Goal: Task Accomplishment & Management: Use online tool/utility

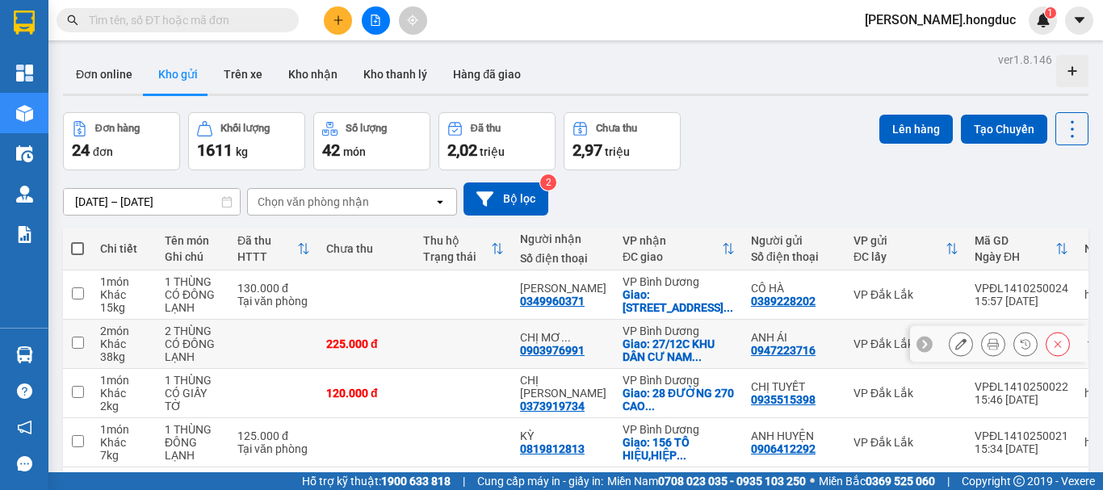
scroll to position [1092, 0]
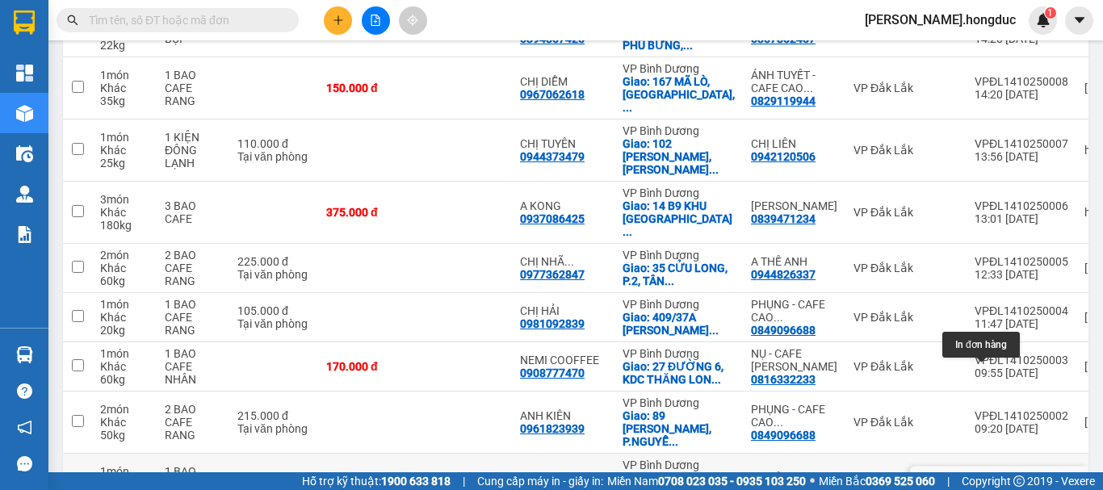
click at [988, 479] on icon at bounding box center [993, 484] width 11 height 11
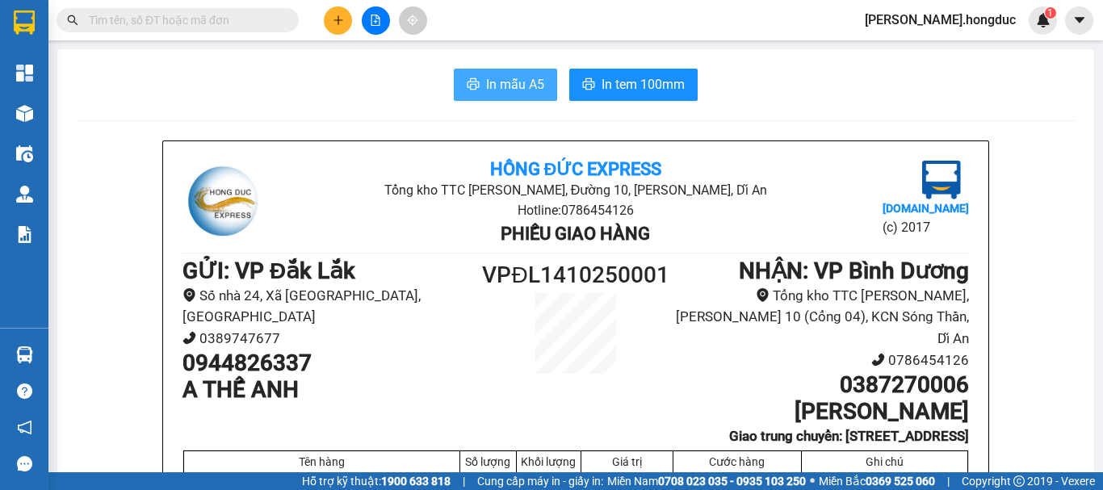
click at [493, 88] on span "In mẫu A5" at bounding box center [515, 84] width 58 height 20
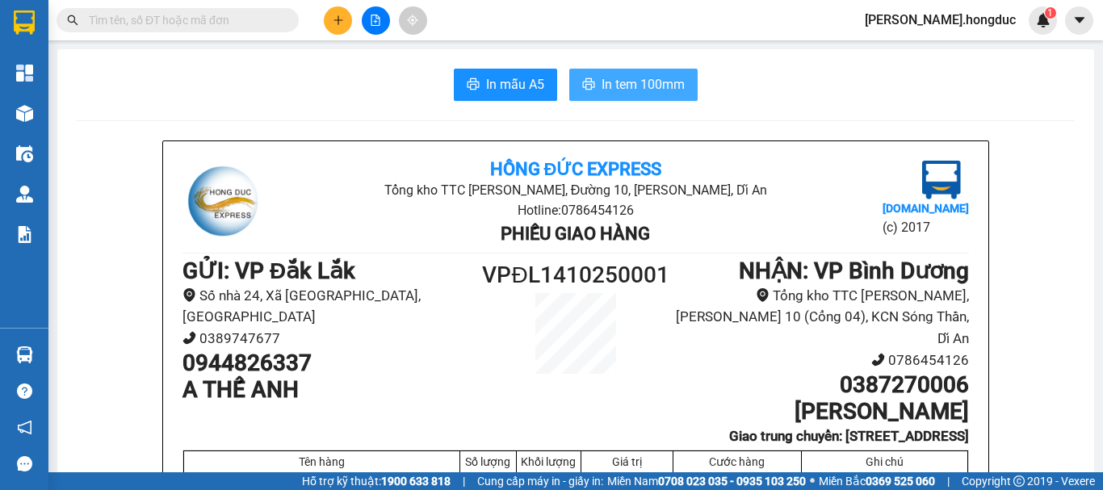
click at [632, 89] on span "In tem 100mm" at bounding box center [643, 84] width 83 height 20
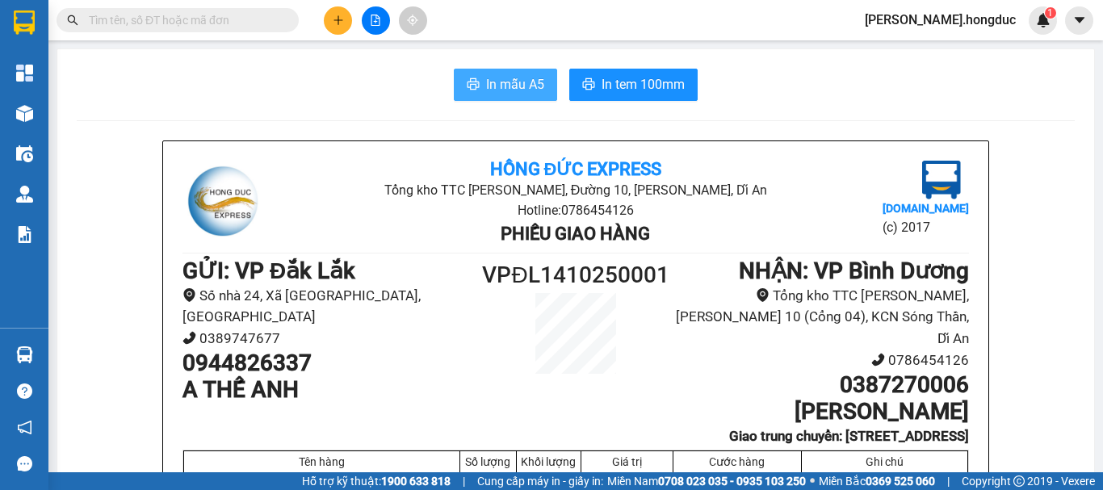
click at [514, 83] on span "In mẫu A5" at bounding box center [515, 84] width 58 height 20
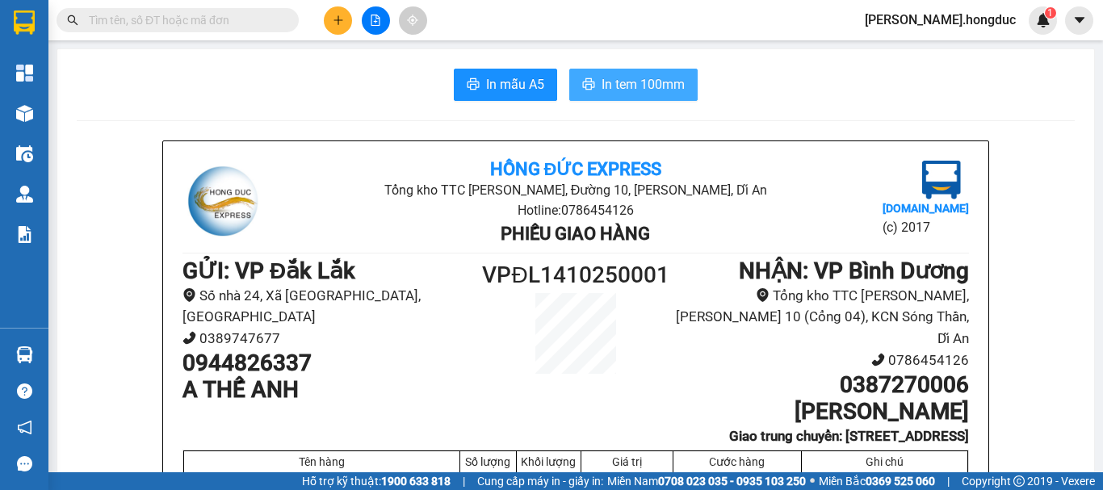
click at [616, 74] on span "In tem 100mm" at bounding box center [643, 84] width 83 height 20
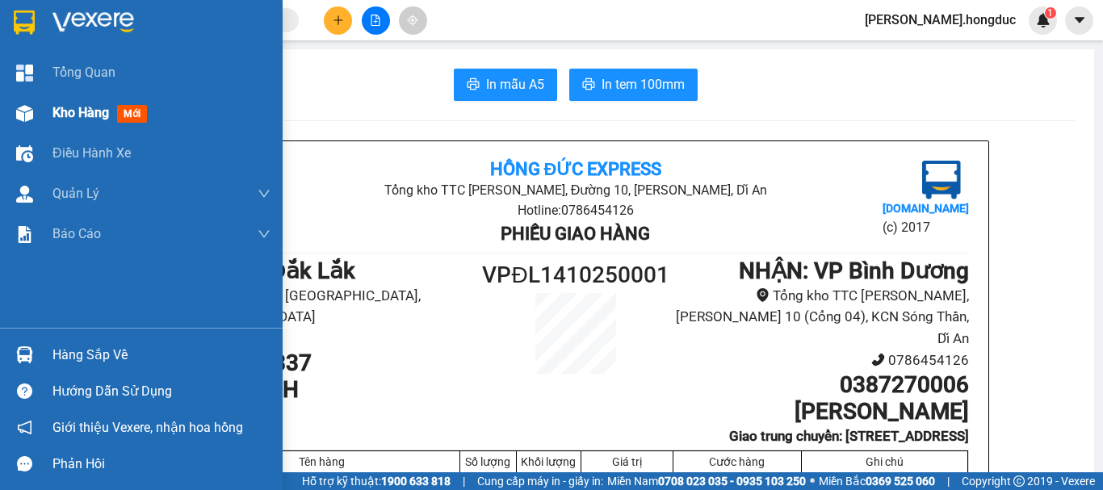
click at [69, 117] on span "Kho hàng" at bounding box center [80, 112] width 57 height 15
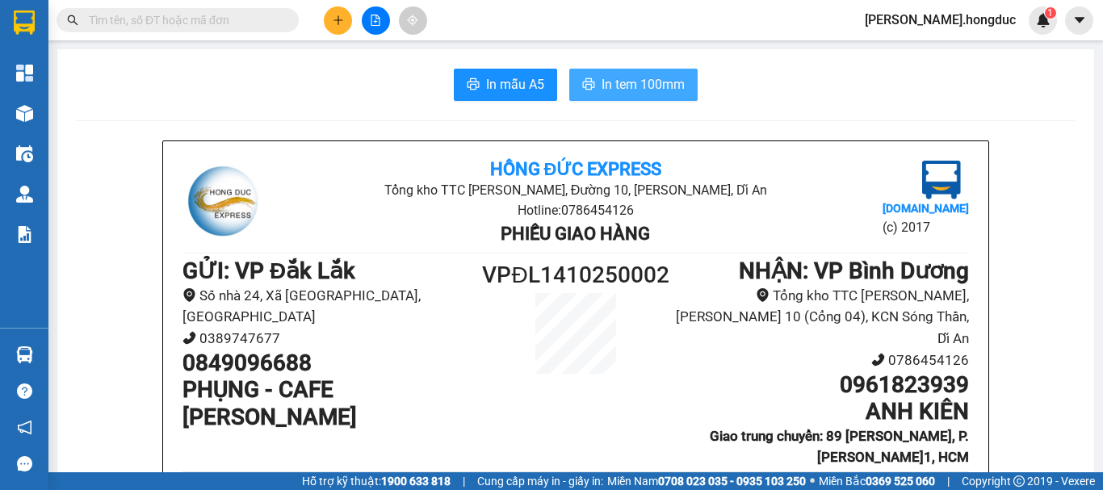
click at [637, 95] on button "In tem 100mm" at bounding box center [633, 85] width 128 height 32
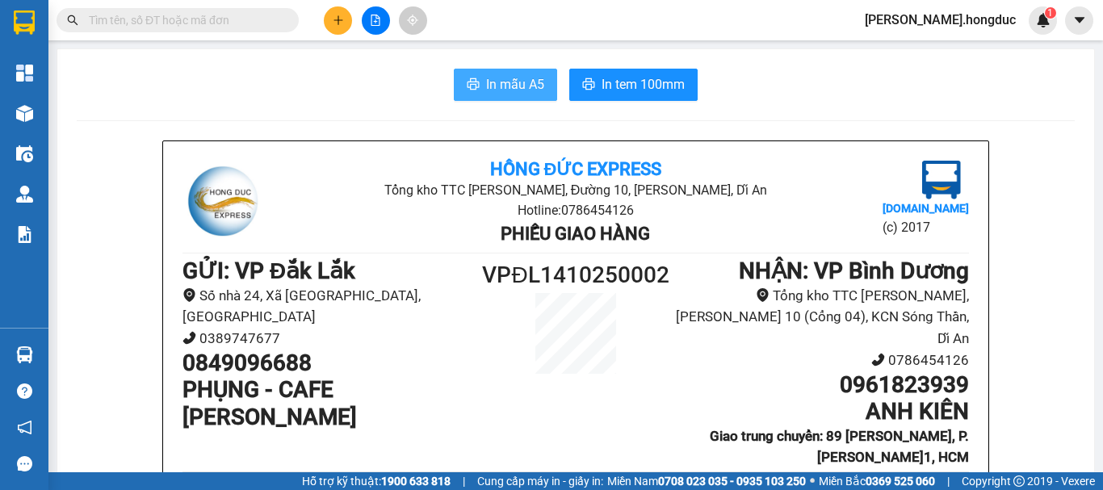
click at [494, 99] on button "In mẫu A5" at bounding box center [505, 85] width 103 height 32
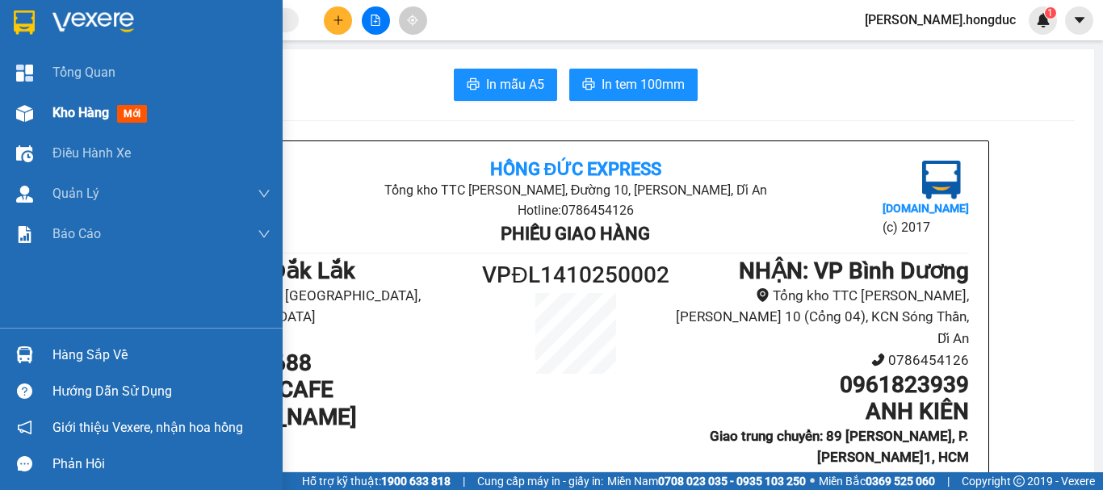
click at [76, 112] on span "Kho hàng" at bounding box center [80, 112] width 57 height 15
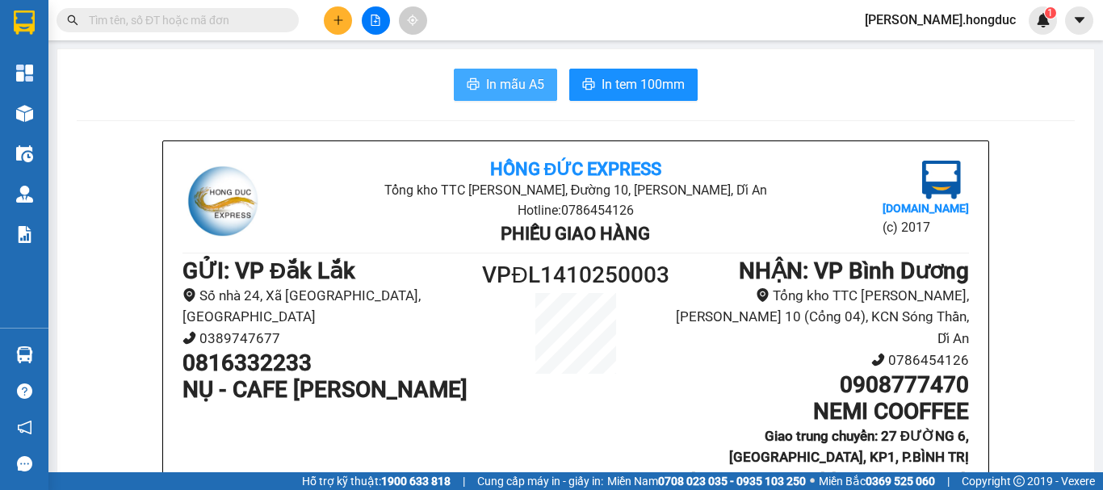
click at [522, 89] on span "In mẫu A5" at bounding box center [515, 84] width 58 height 20
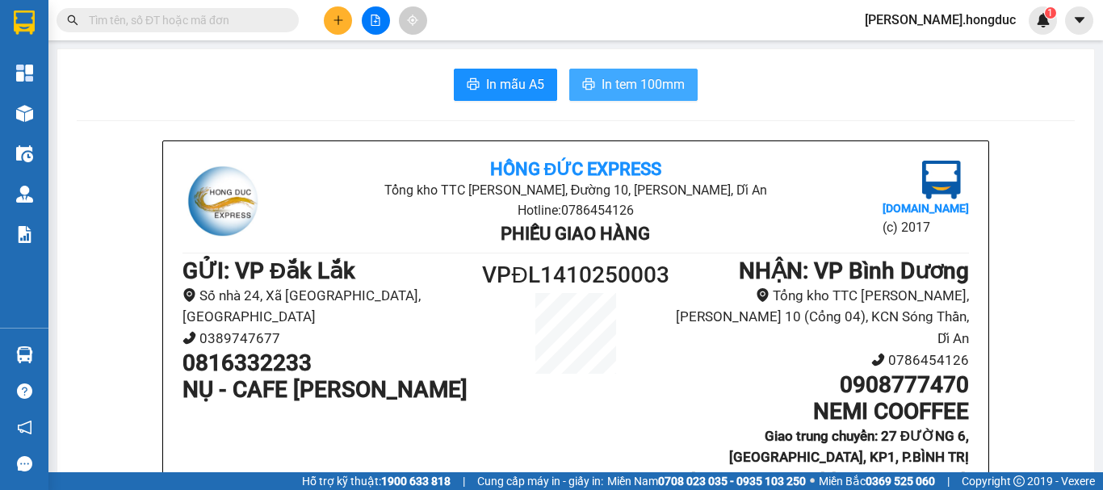
click at [619, 86] on span "In tem 100mm" at bounding box center [643, 84] width 83 height 20
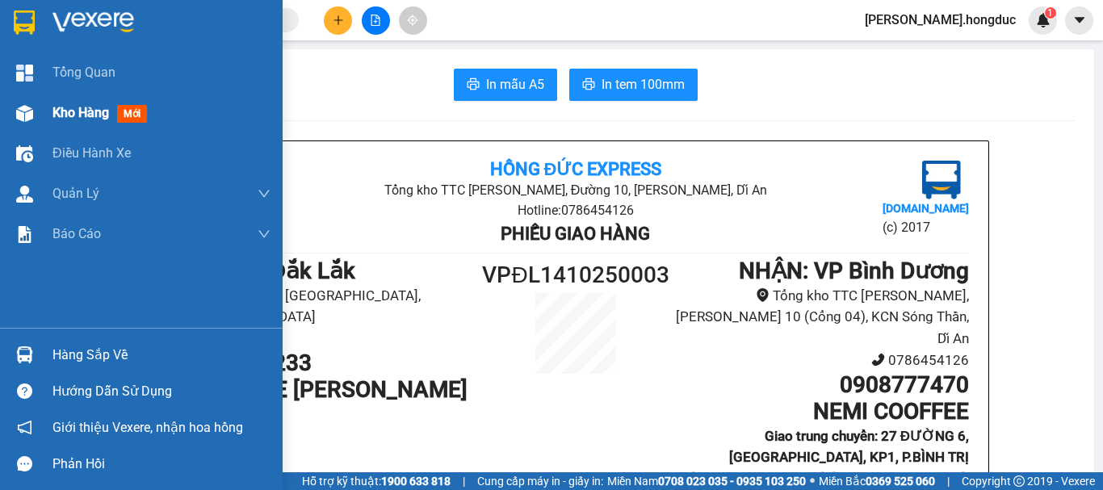
click at [74, 103] on div "Kho hàng mới" at bounding box center [102, 113] width 101 height 20
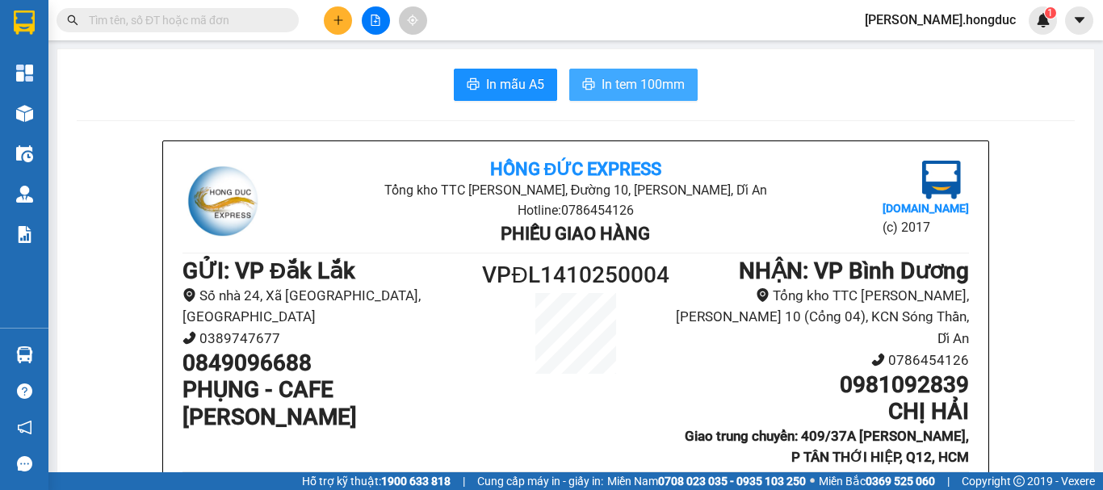
click at [606, 73] on button "In tem 100mm" at bounding box center [633, 85] width 128 height 32
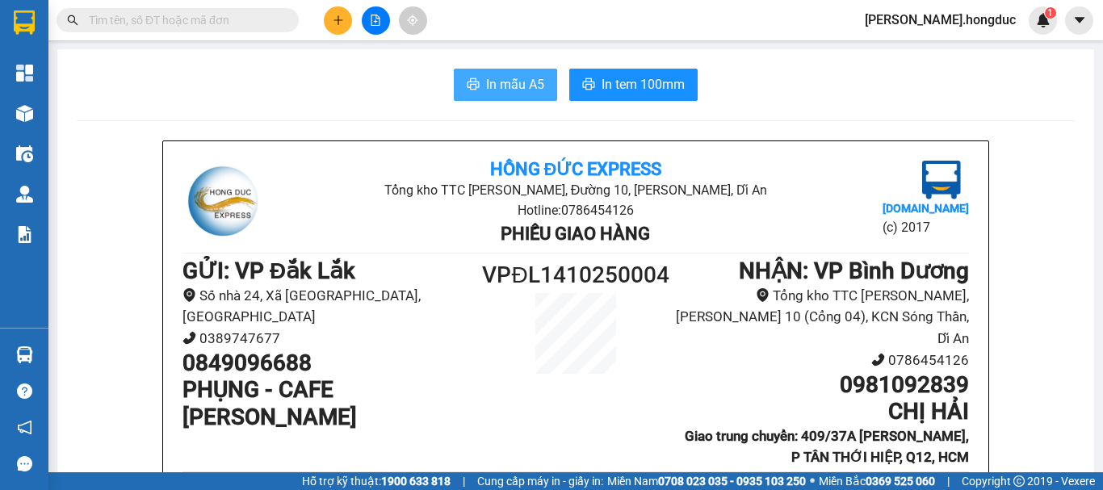
click at [511, 77] on span "In mẫu A5" at bounding box center [515, 84] width 58 height 20
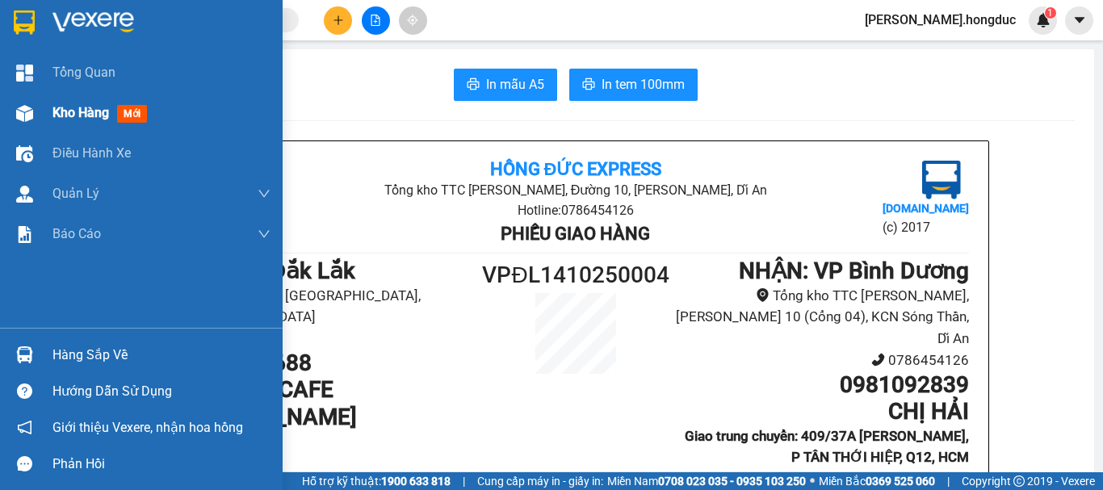
click at [71, 107] on span "Kho hàng" at bounding box center [80, 112] width 57 height 15
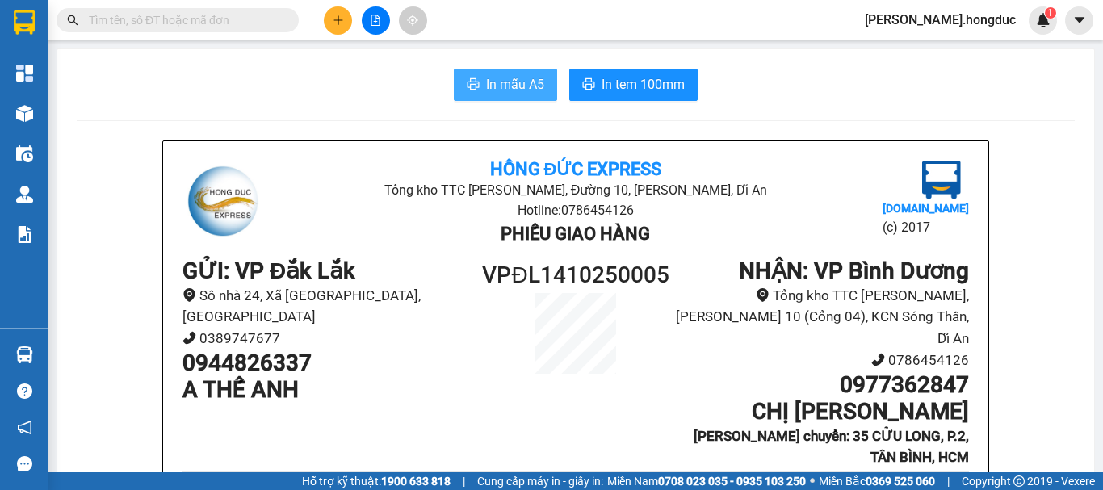
click at [519, 84] on span "In mẫu A5" at bounding box center [515, 84] width 58 height 20
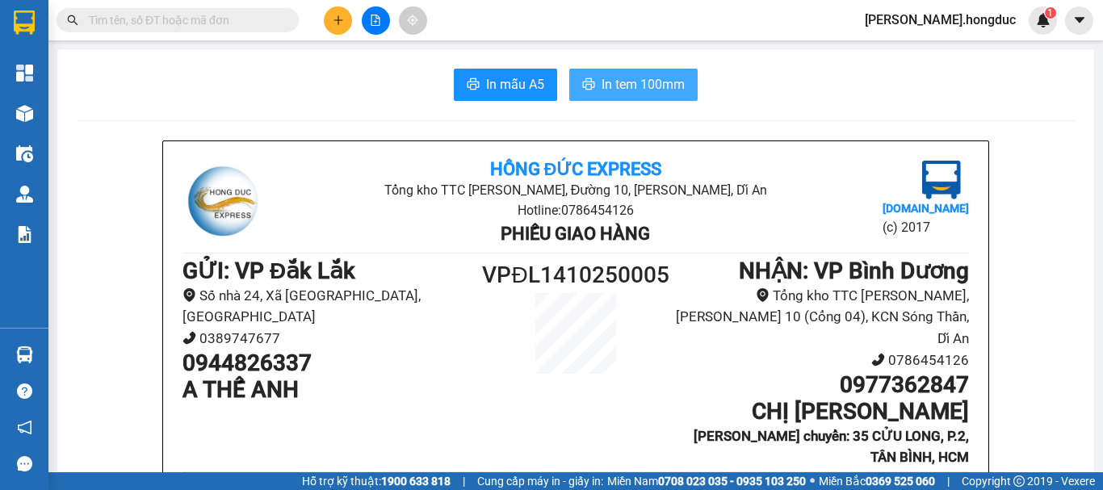
click at [602, 86] on span "In tem 100mm" at bounding box center [643, 84] width 83 height 20
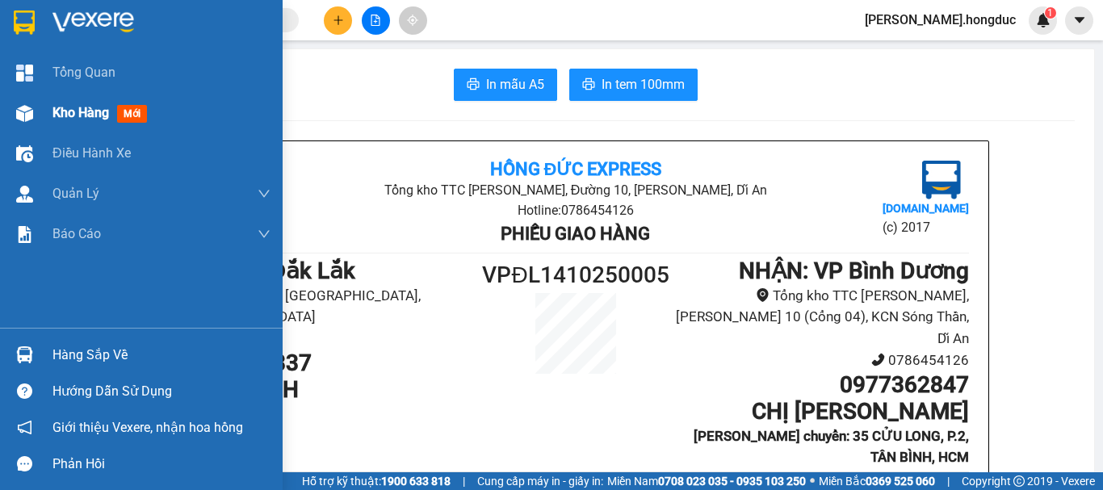
click at [79, 107] on span "Kho hàng" at bounding box center [80, 112] width 57 height 15
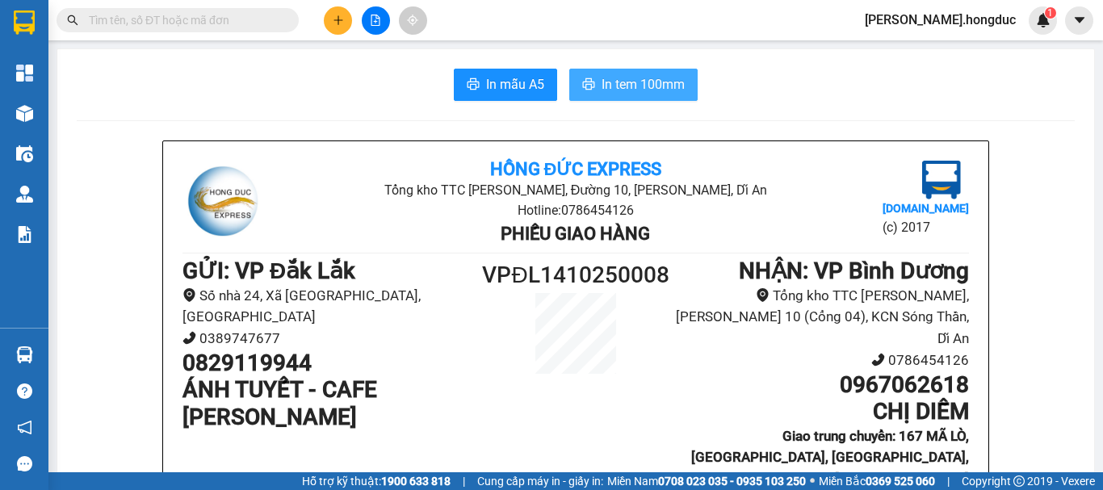
click at [591, 80] on button "In tem 100mm" at bounding box center [633, 85] width 128 height 32
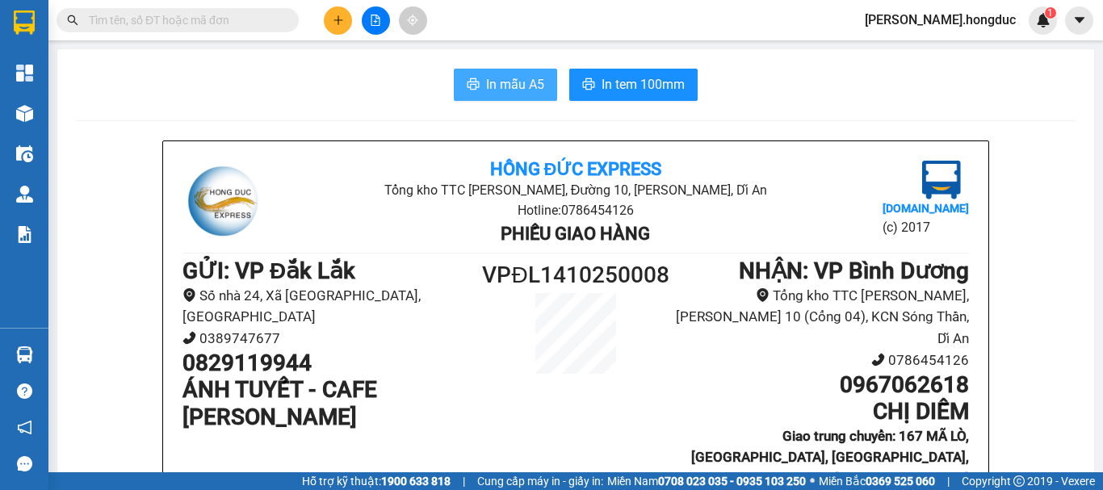
click at [518, 91] on span "In mẫu A5" at bounding box center [515, 84] width 58 height 20
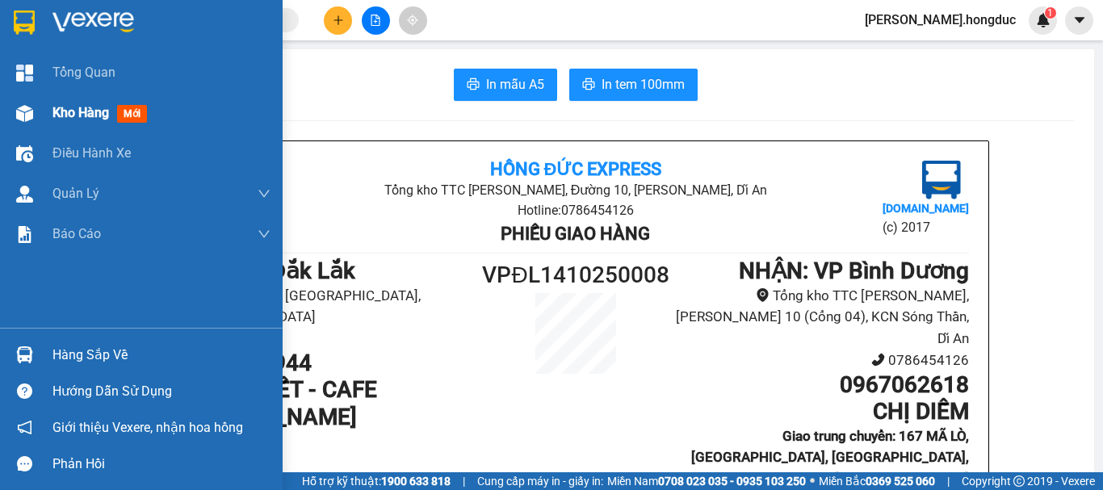
click at [70, 111] on span "Kho hàng" at bounding box center [80, 112] width 57 height 15
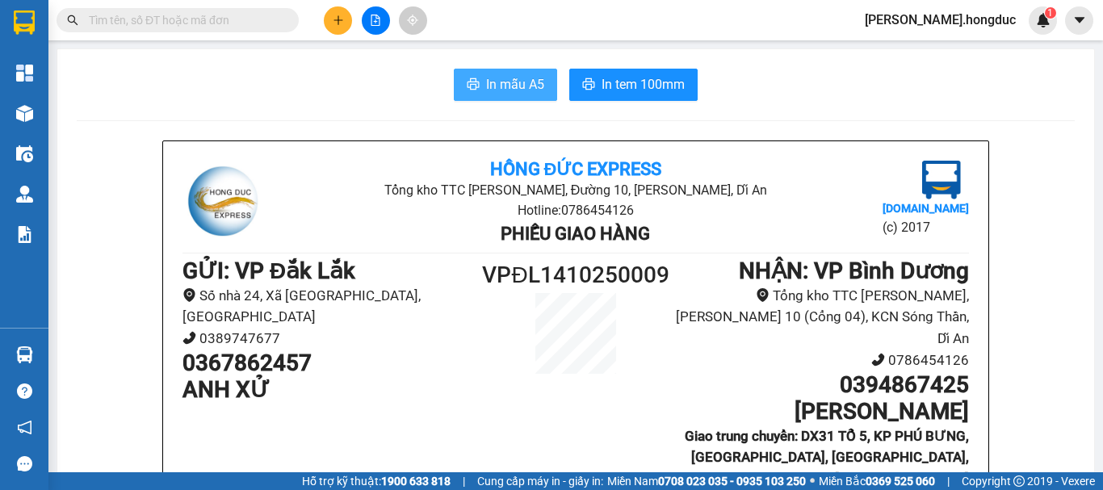
click at [521, 83] on span "In mẫu A5" at bounding box center [515, 84] width 58 height 20
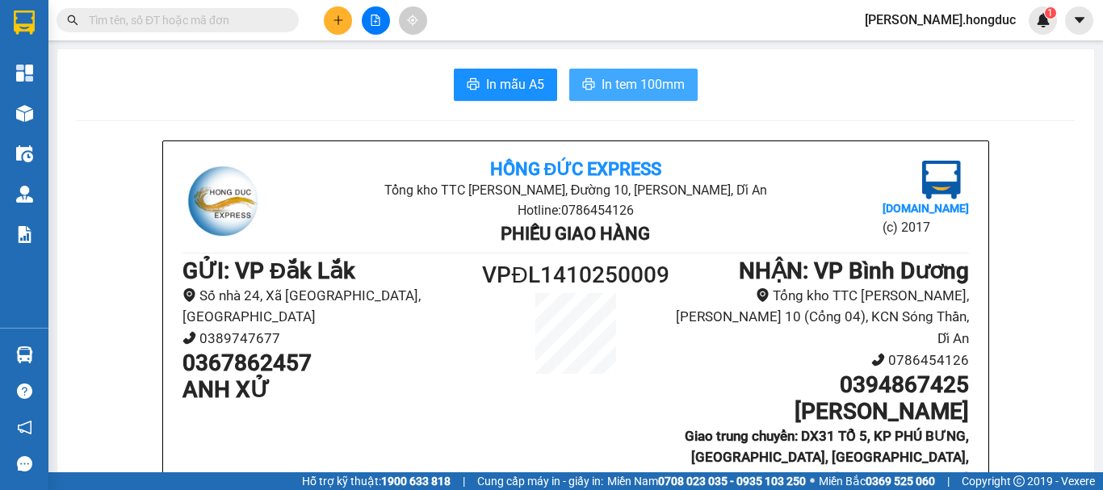
click at [656, 96] on button "In tem 100mm" at bounding box center [633, 85] width 128 height 32
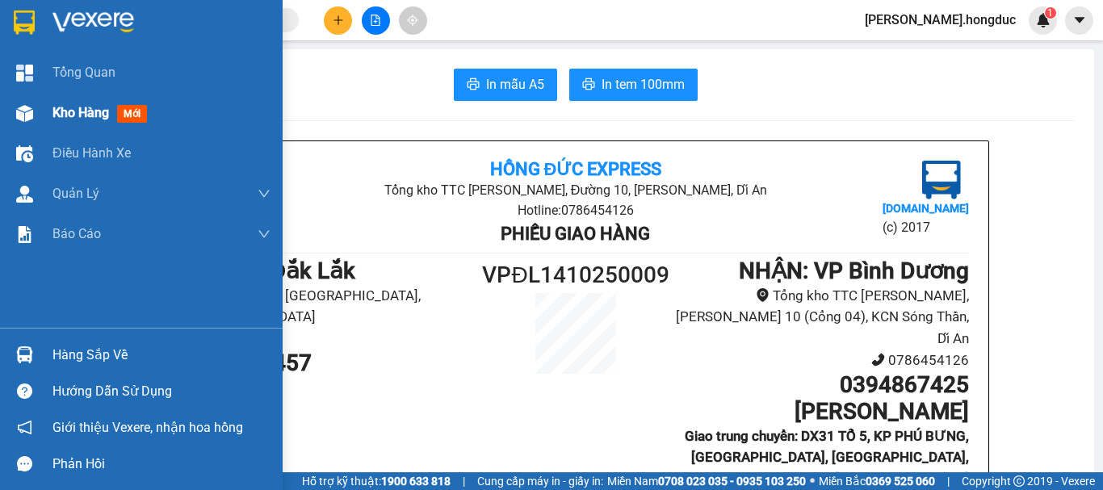
click at [57, 103] on div "Kho hàng mới" at bounding box center [102, 113] width 101 height 20
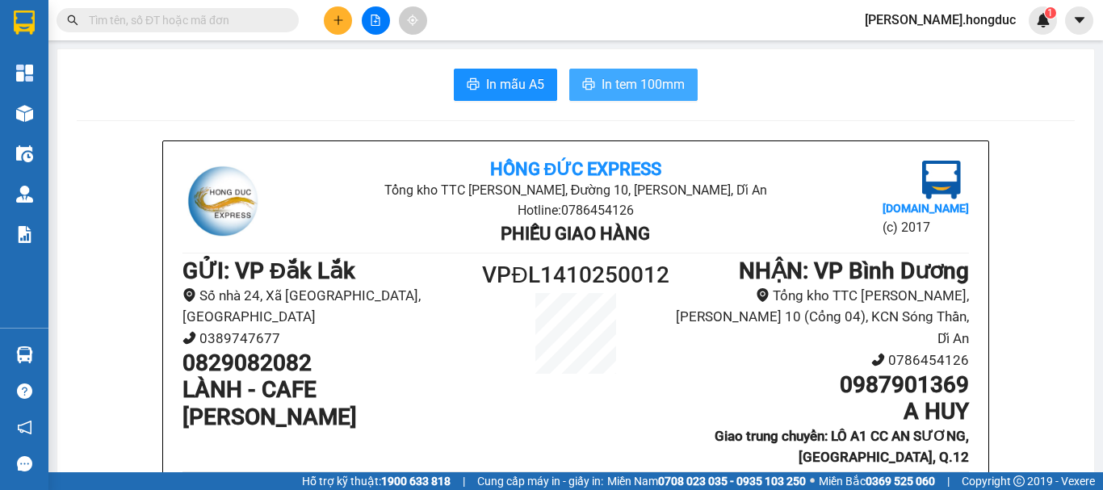
click at [611, 86] on span "In tem 100mm" at bounding box center [643, 84] width 83 height 20
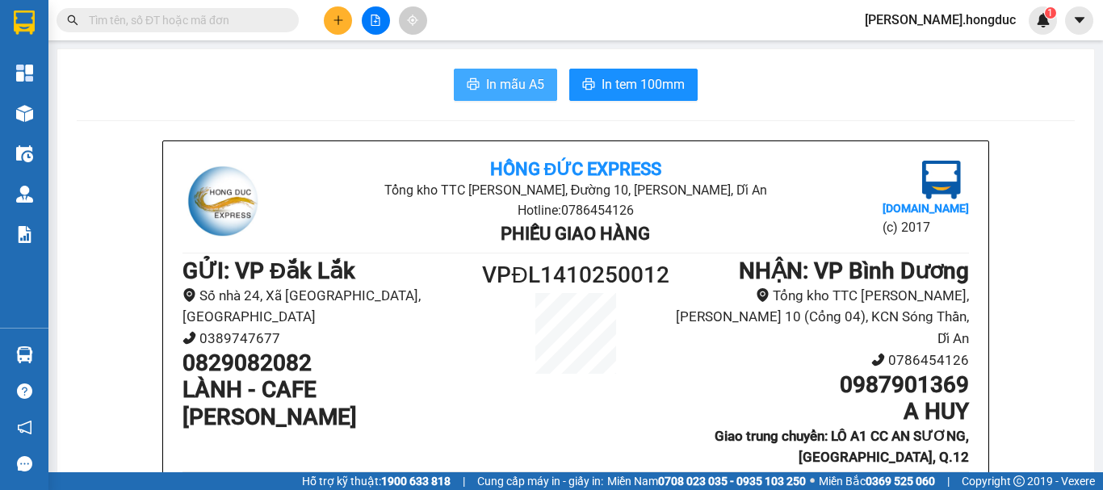
click at [517, 93] on span "In mẫu A5" at bounding box center [515, 84] width 58 height 20
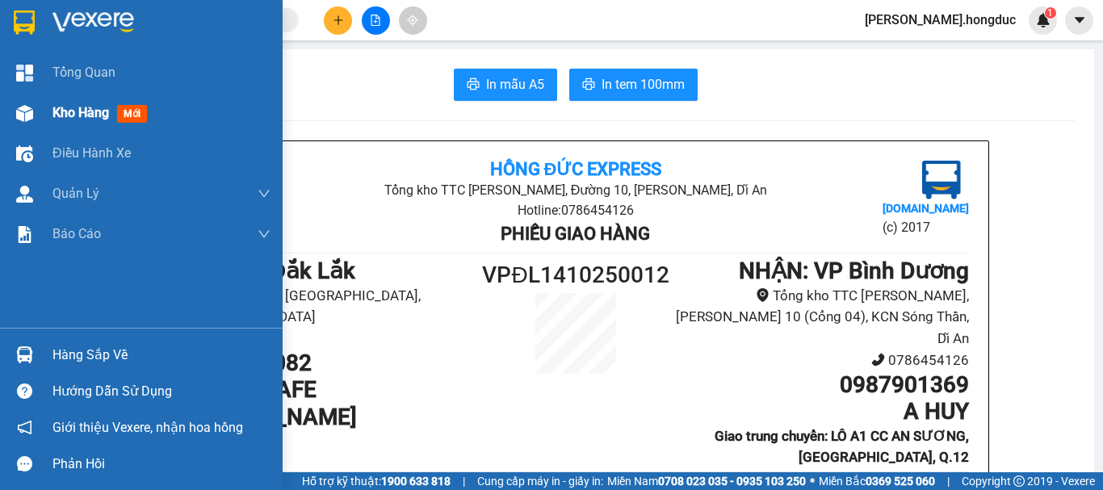
click at [72, 112] on span "Kho hàng" at bounding box center [80, 112] width 57 height 15
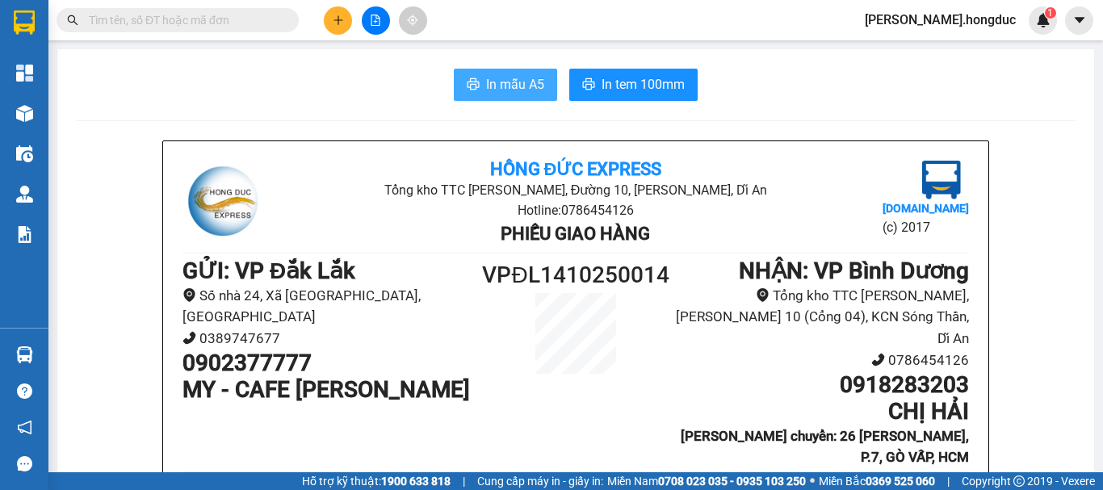
click at [518, 87] on span "In mẫu A5" at bounding box center [515, 84] width 58 height 20
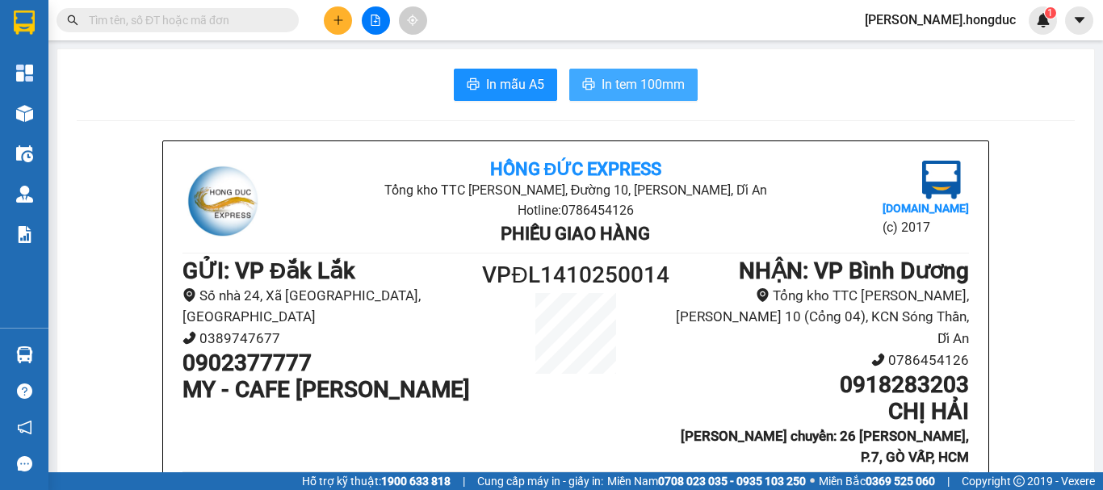
click at [619, 86] on span "In tem 100mm" at bounding box center [643, 84] width 83 height 20
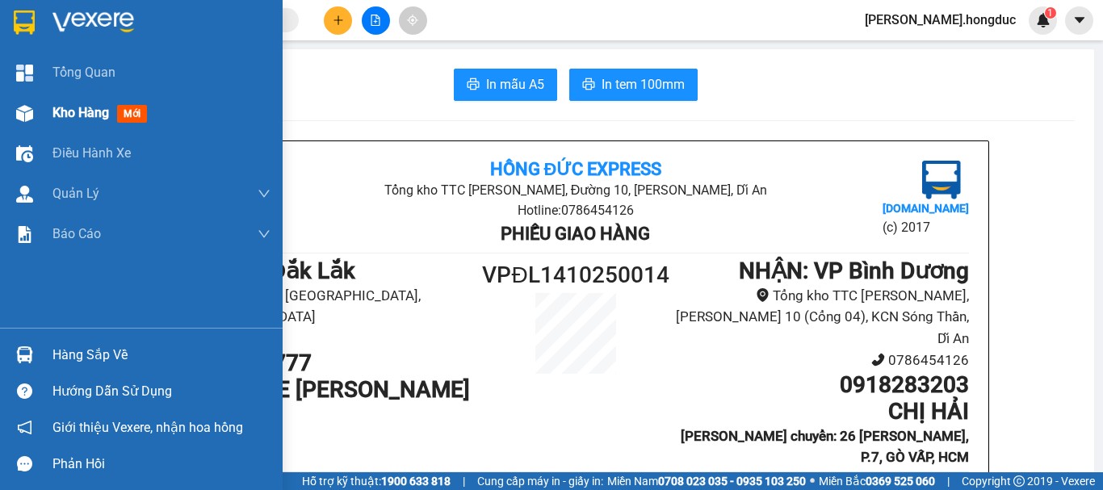
click at [69, 115] on span "Kho hàng" at bounding box center [80, 112] width 57 height 15
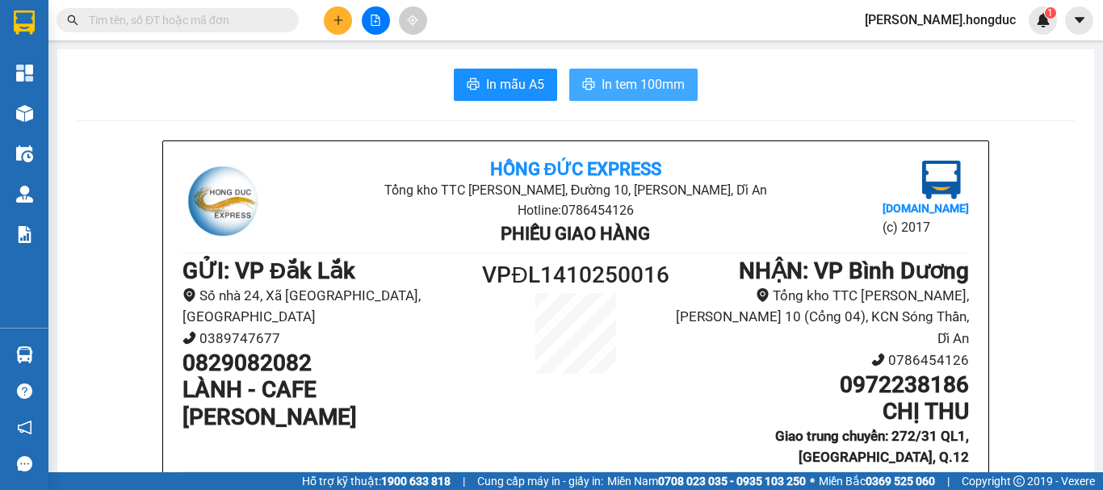
click at [653, 91] on span "In tem 100mm" at bounding box center [643, 84] width 83 height 20
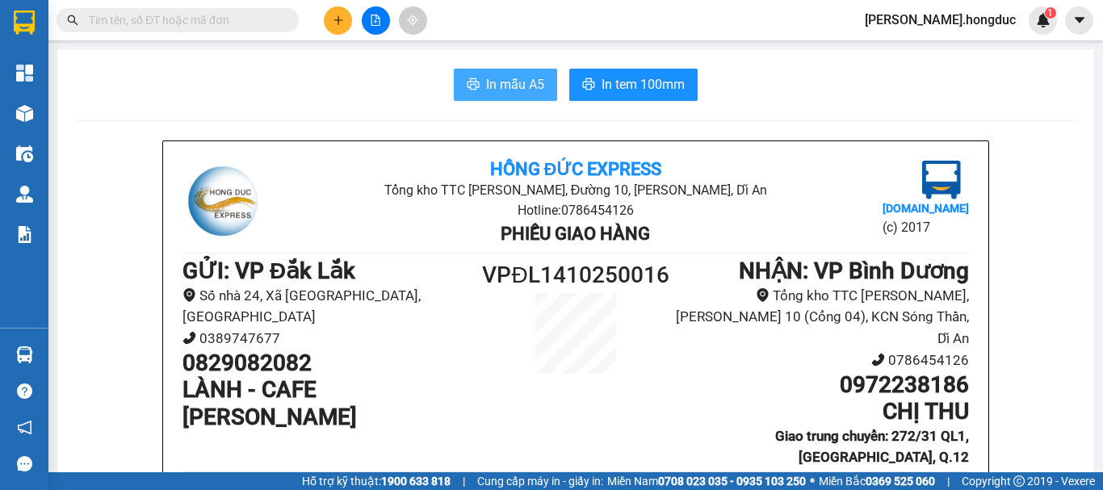
click at [526, 88] on span "In mẫu A5" at bounding box center [515, 84] width 58 height 20
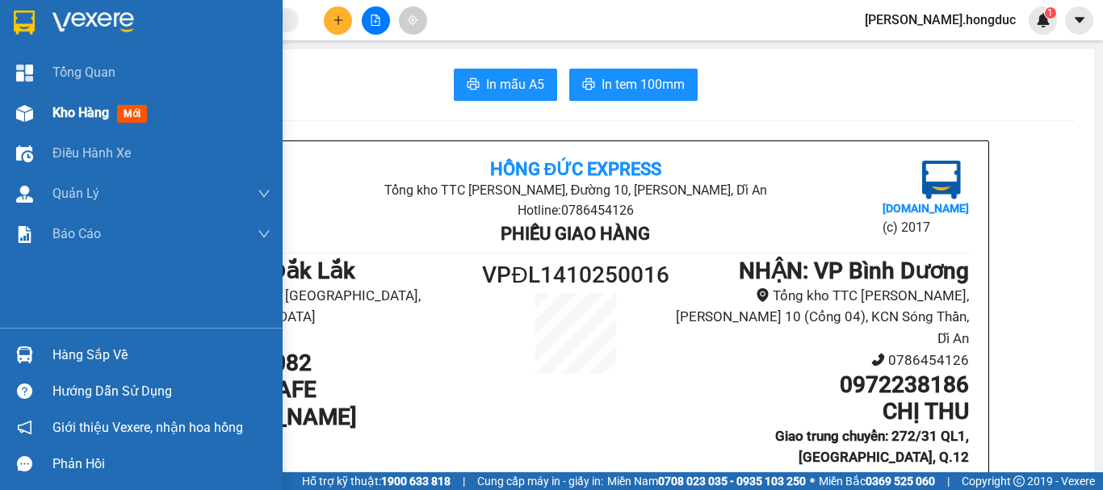
click at [67, 119] on span "Kho hàng" at bounding box center [80, 112] width 57 height 15
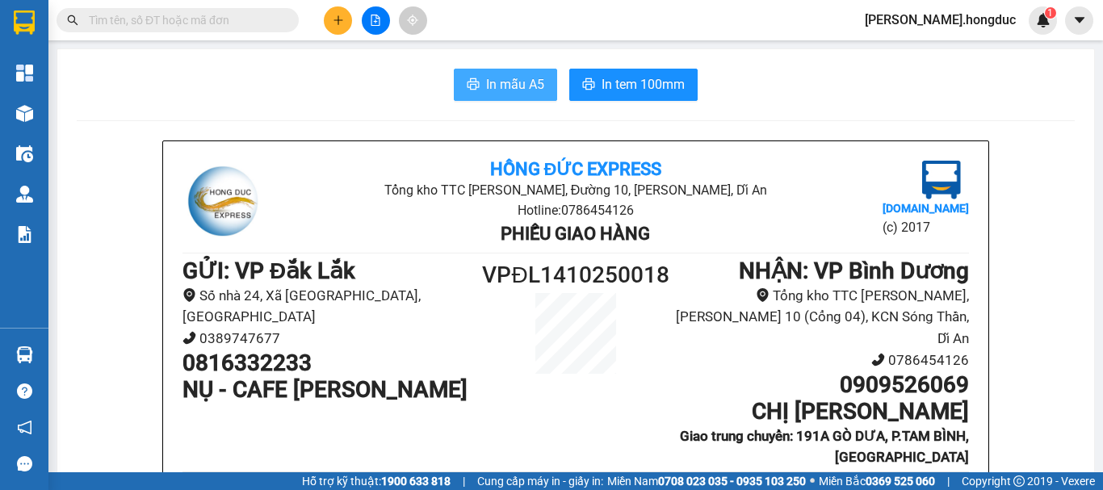
click at [516, 90] on span "In mẫu A5" at bounding box center [515, 84] width 58 height 20
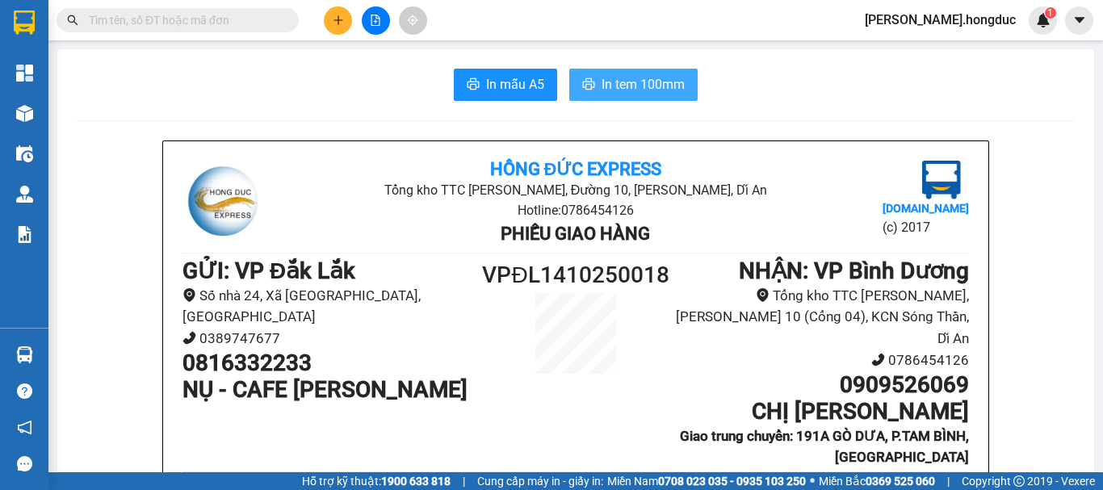
click at [606, 78] on span "In tem 100mm" at bounding box center [643, 84] width 83 height 20
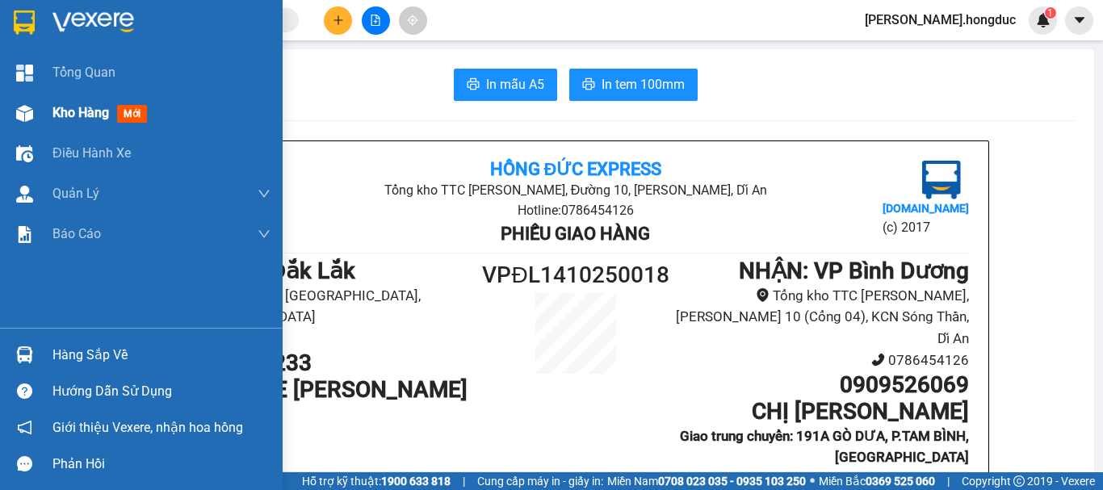
click at [65, 105] on span "Kho hàng" at bounding box center [80, 112] width 57 height 15
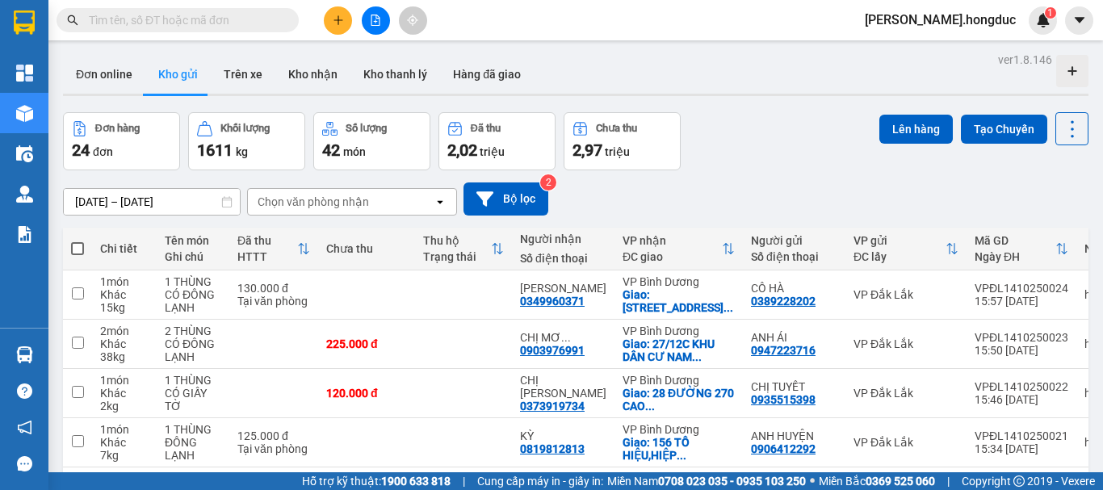
click at [75, 248] on span at bounding box center [77, 248] width 13 height 13
click at [78, 241] on input "checkbox" at bounding box center [78, 241] width 0 height 0
checkbox input "true"
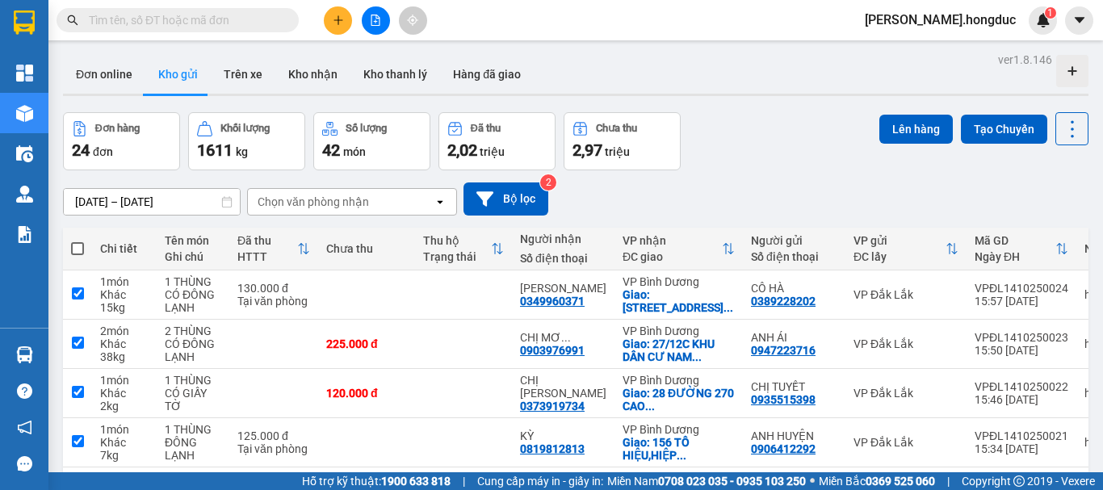
checkbox input "true"
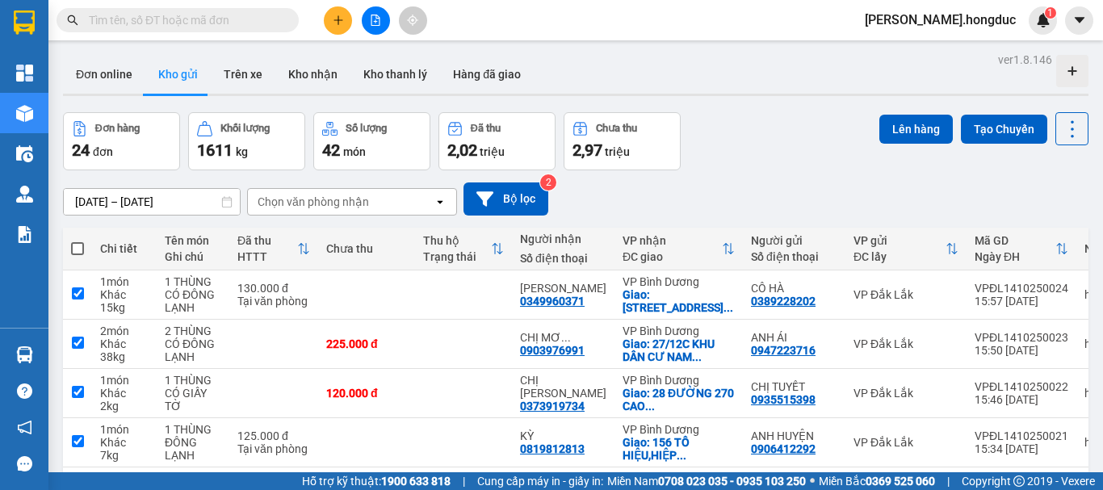
checkbox input "true"
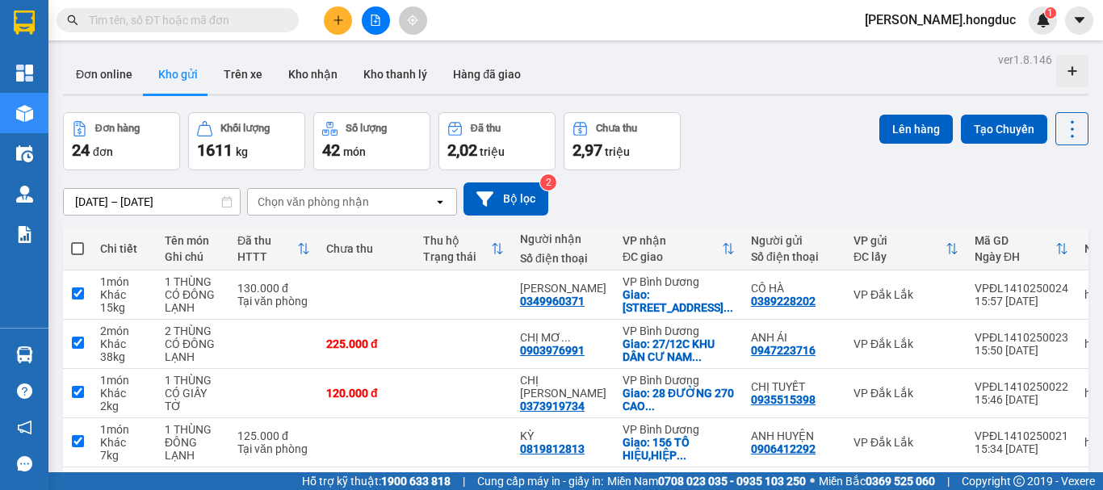
checkbox input "true"
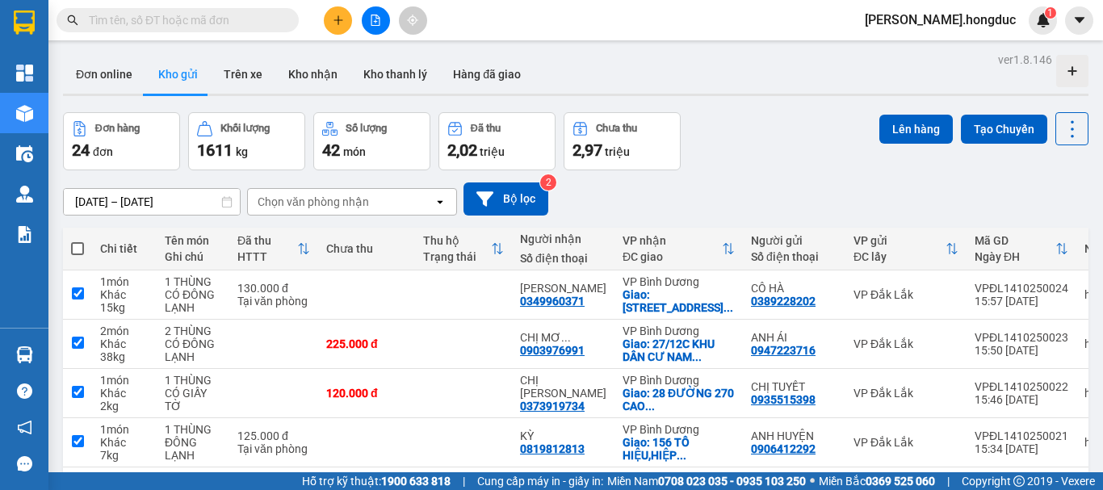
checkbox input "true"
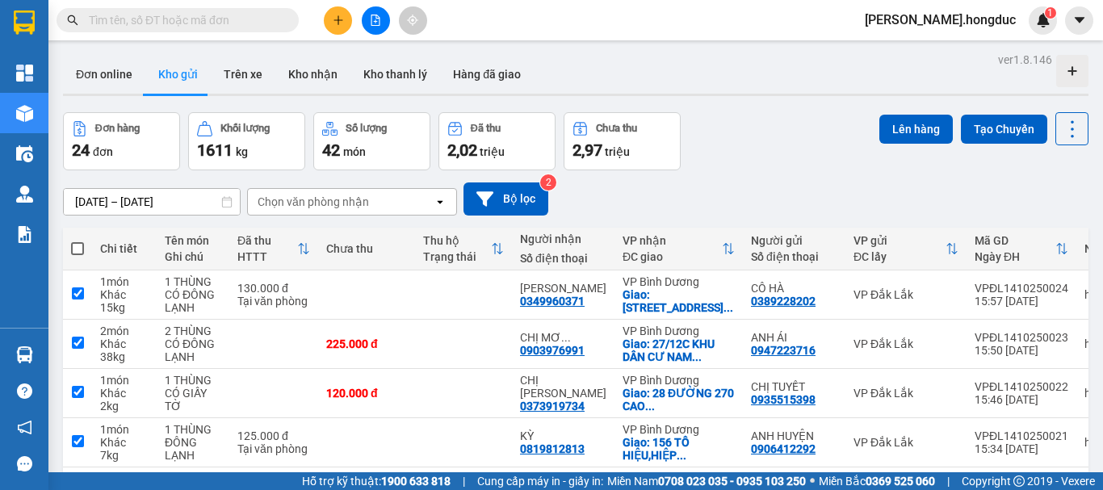
checkbox input "true"
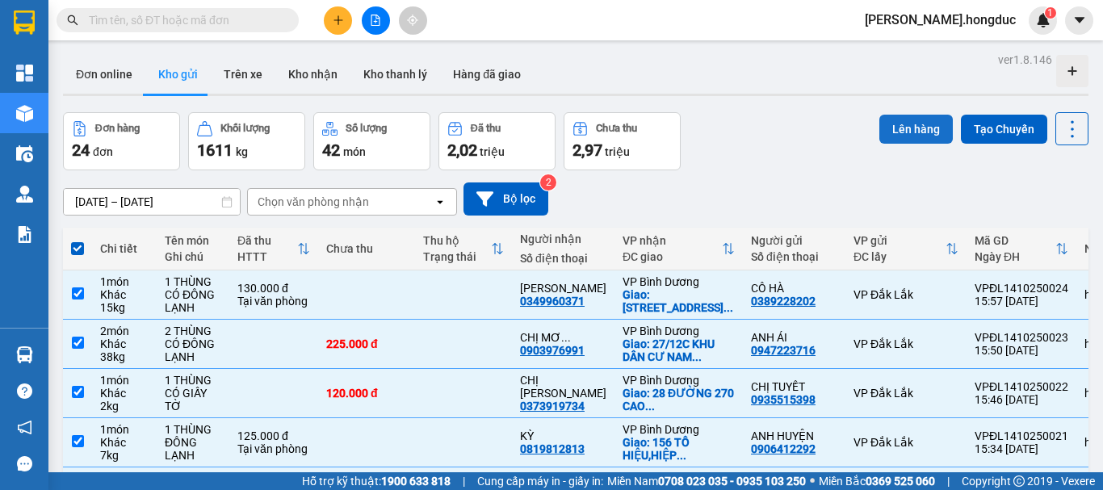
click at [904, 136] on button "Lên hàng" at bounding box center [915, 129] width 73 height 29
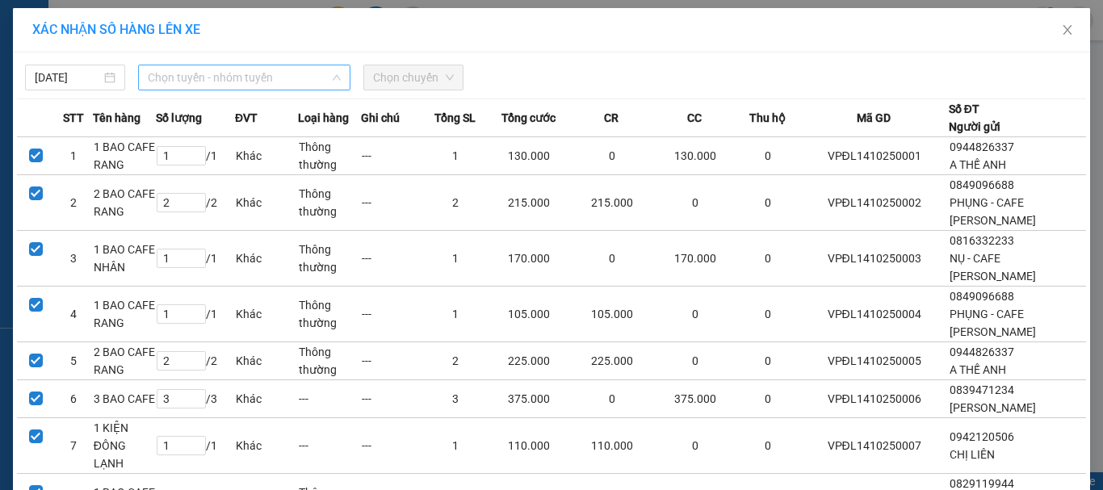
click at [271, 78] on span "Chọn tuyến - nhóm tuyến" at bounding box center [244, 77] width 193 height 24
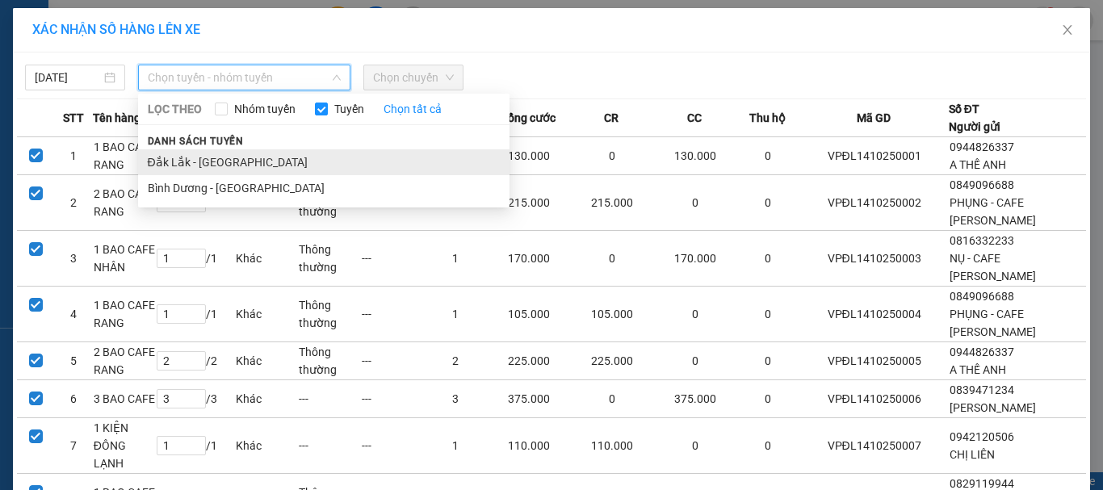
click at [234, 157] on li "Đắk Lắk - [GEOGRAPHIC_DATA]" at bounding box center [323, 162] width 371 height 26
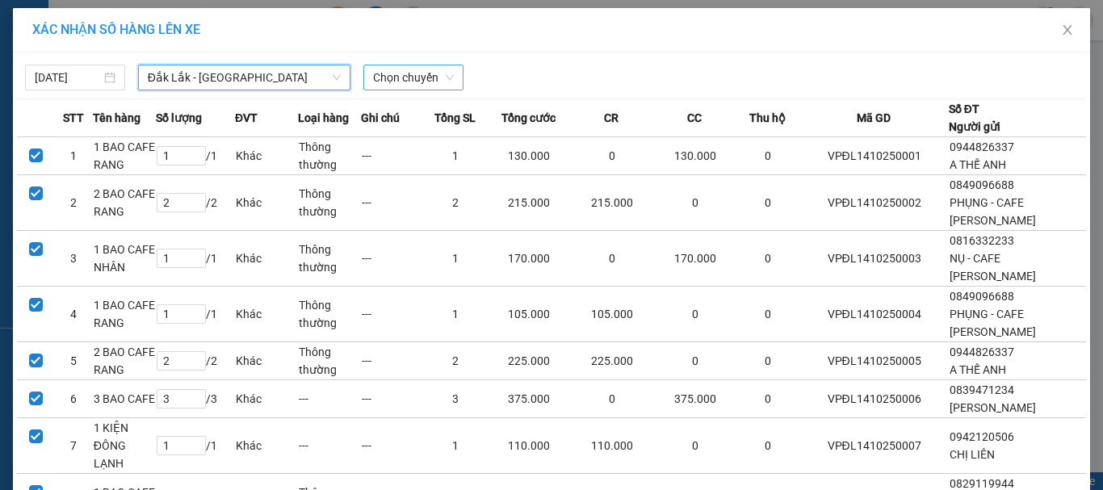
click at [377, 80] on span "Chọn chuyến" at bounding box center [413, 77] width 81 height 24
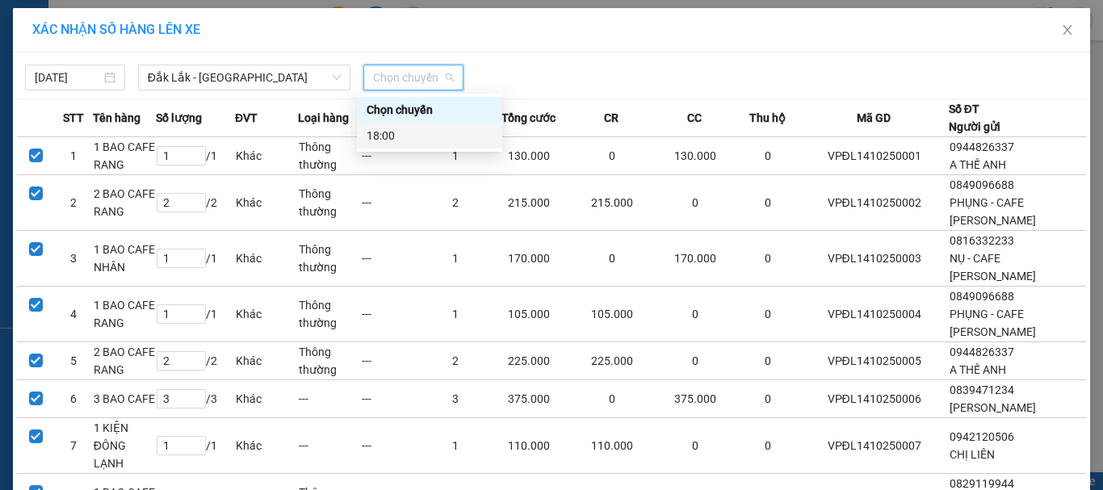
click at [387, 131] on div "18:00" at bounding box center [430, 136] width 126 height 18
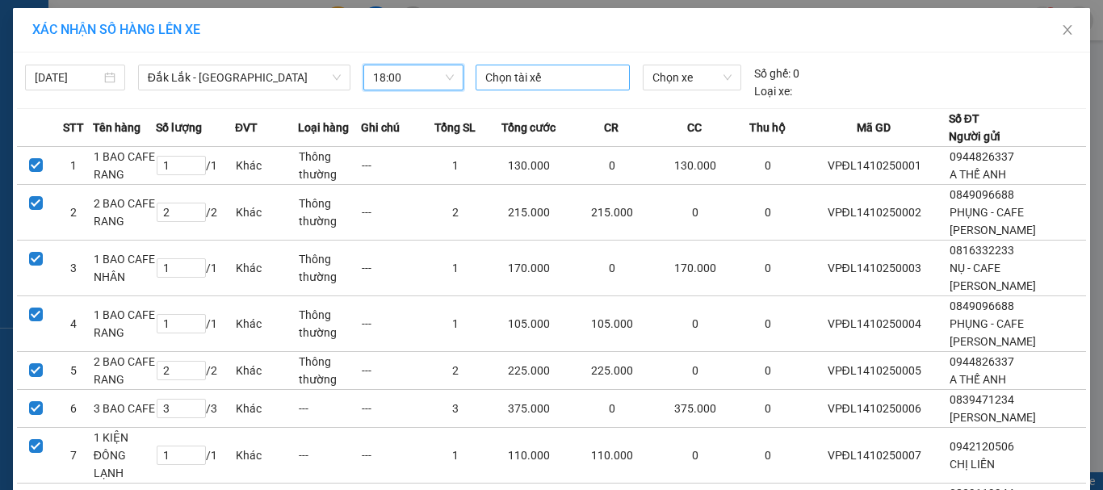
click at [529, 77] on div at bounding box center [553, 77] width 147 height 19
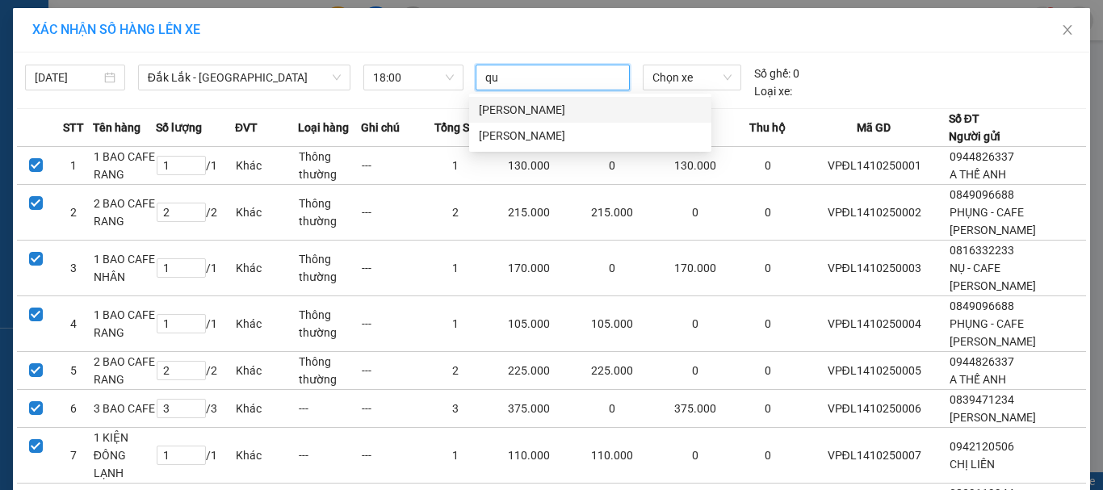
type input "quý"
click at [532, 108] on div "[PERSON_NAME]" at bounding box center [590, 110] width 223 height 18
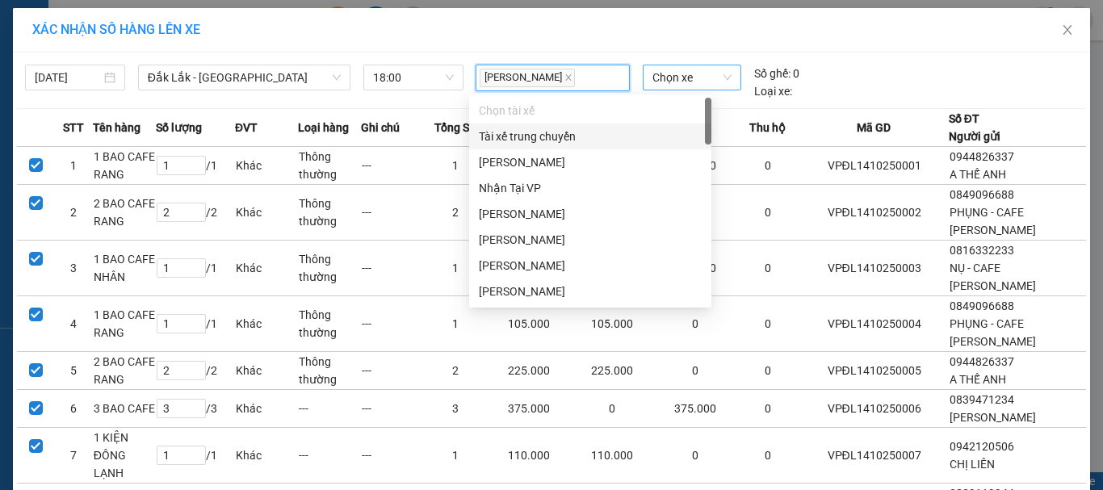
click at [673, 75] on span "Chọn xe" at bounding box center [691, 77] width 79 height 24
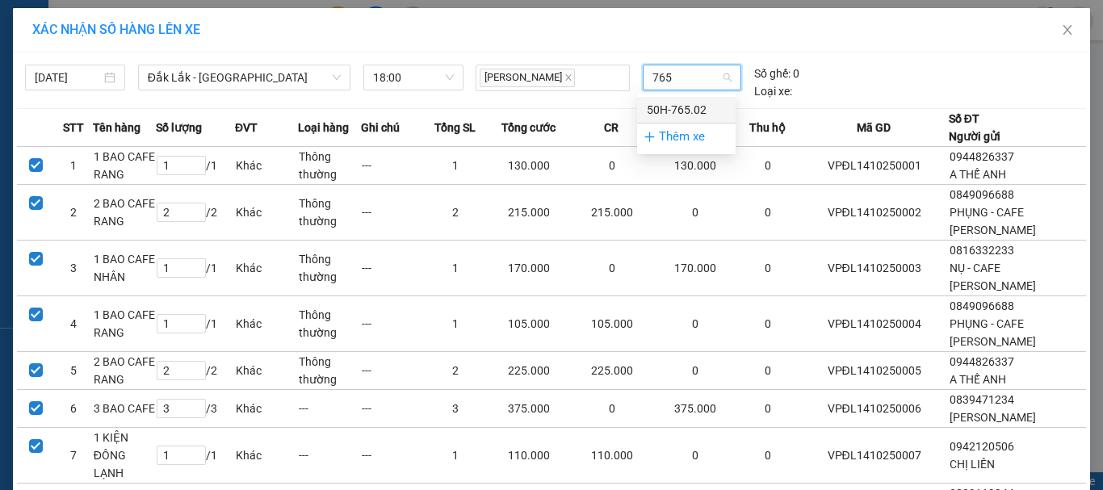
type input "7650"
click at [678, 106] on div "50H-765.02" at bounding box center [686, 110] width 79 height 18
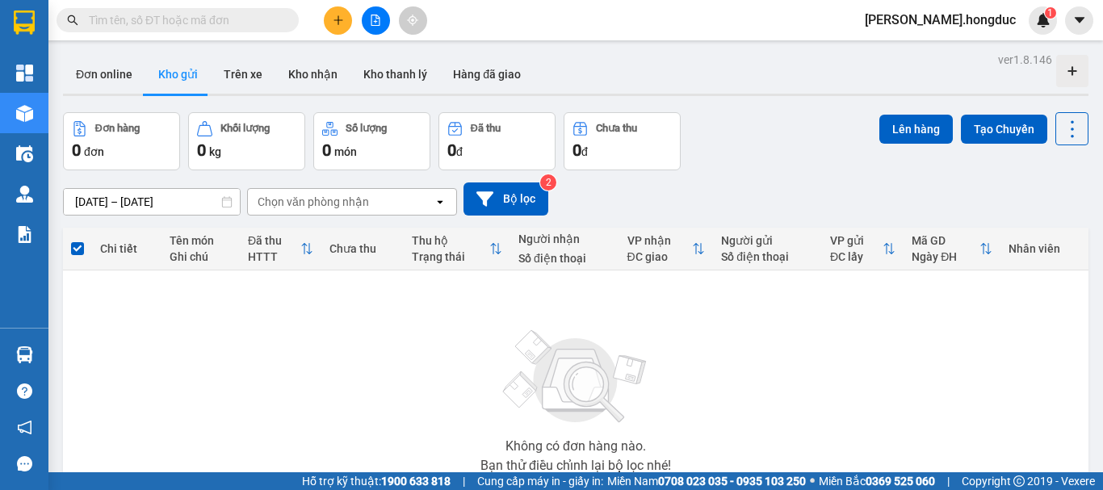
click at [373, 21] on icon "file-add" at bounding box center [375, 20] width 11 height 11
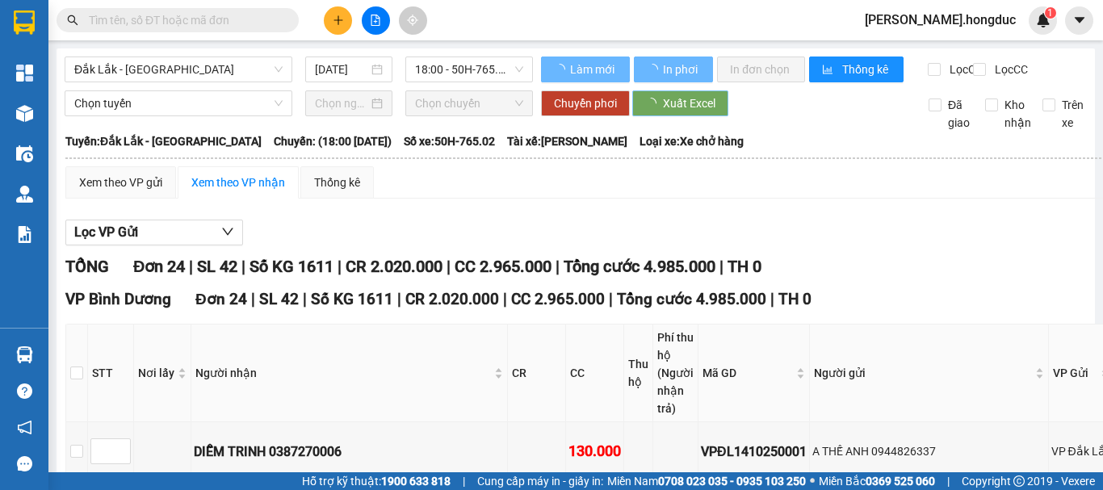
click at [670, 107] on button "Xuất Excel" at bounding box center [680, 103] width 96 height 26
